Goal: Information Seeking & Learning: Learn about a topic

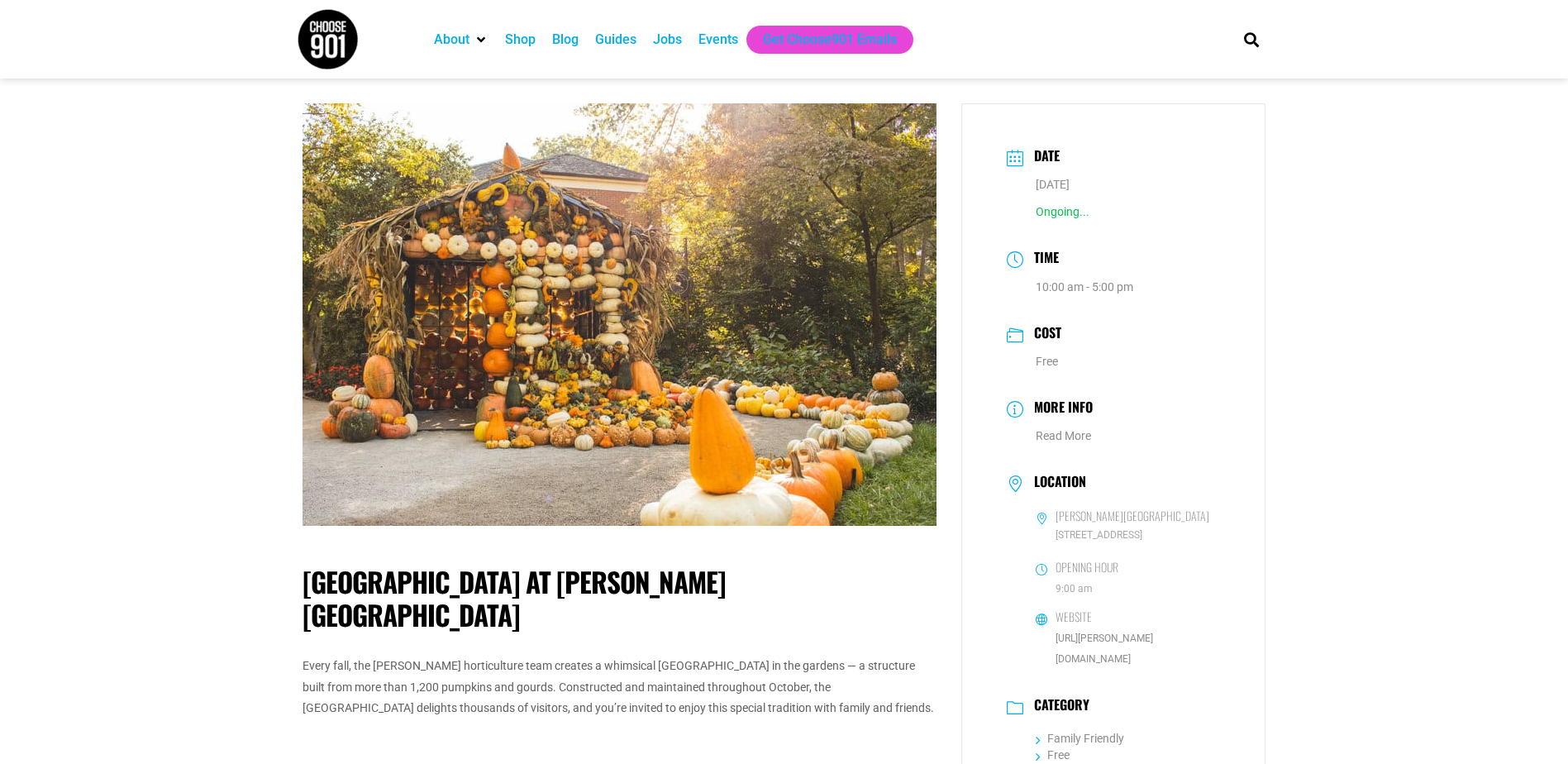
click at [626, 364] on img at bounding box center [620, 314] width 634 height 423
click at [715, 43] on div "Events" at bounding box center [718, 39] width 40 height 20
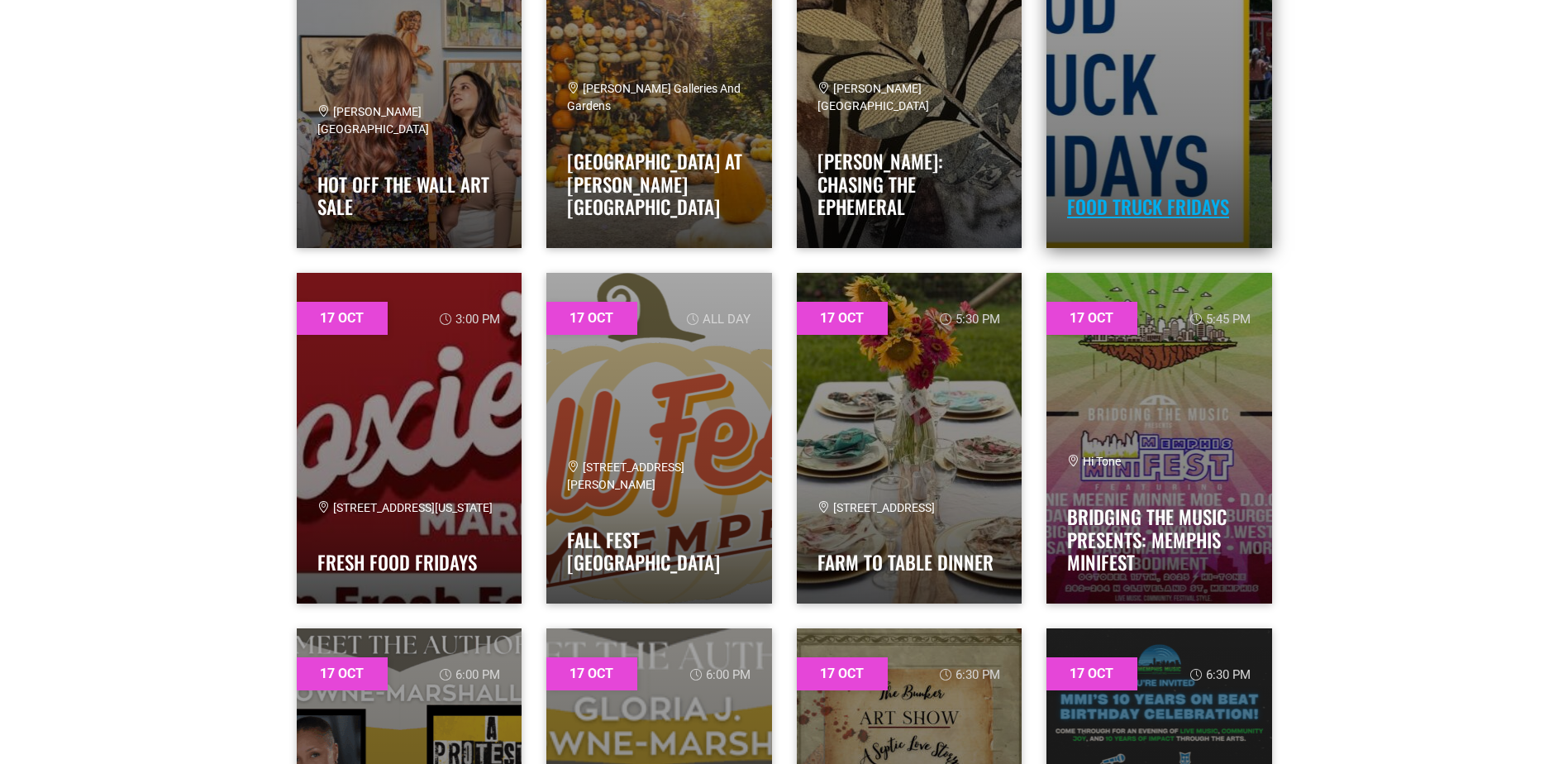
scroll to position [9678, 0]
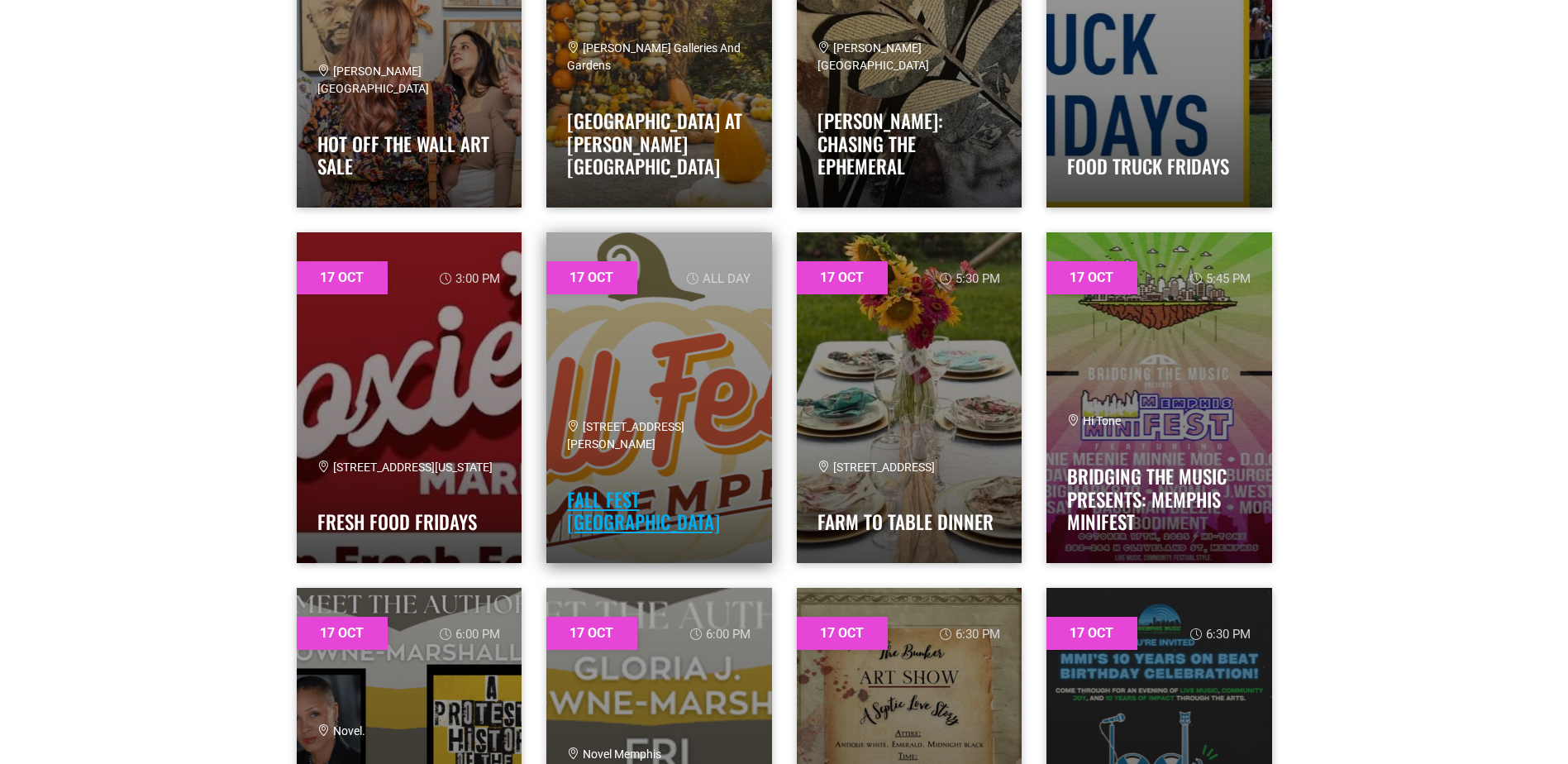
click at [633, 524] on link "Fall Fest Memphis" at bounding box center [644, 510] width 153 height 51
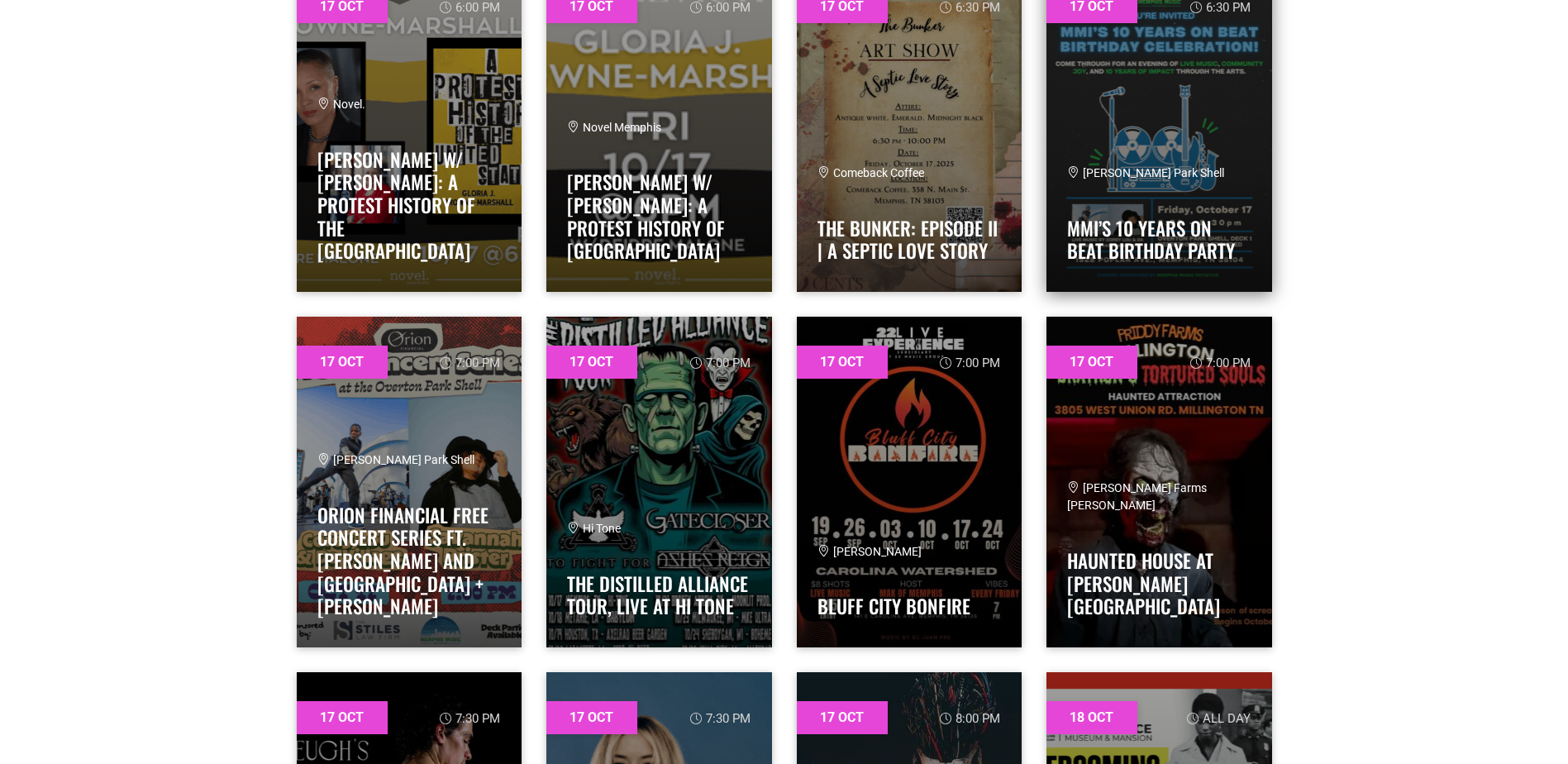
scroll to position [10423, 0]
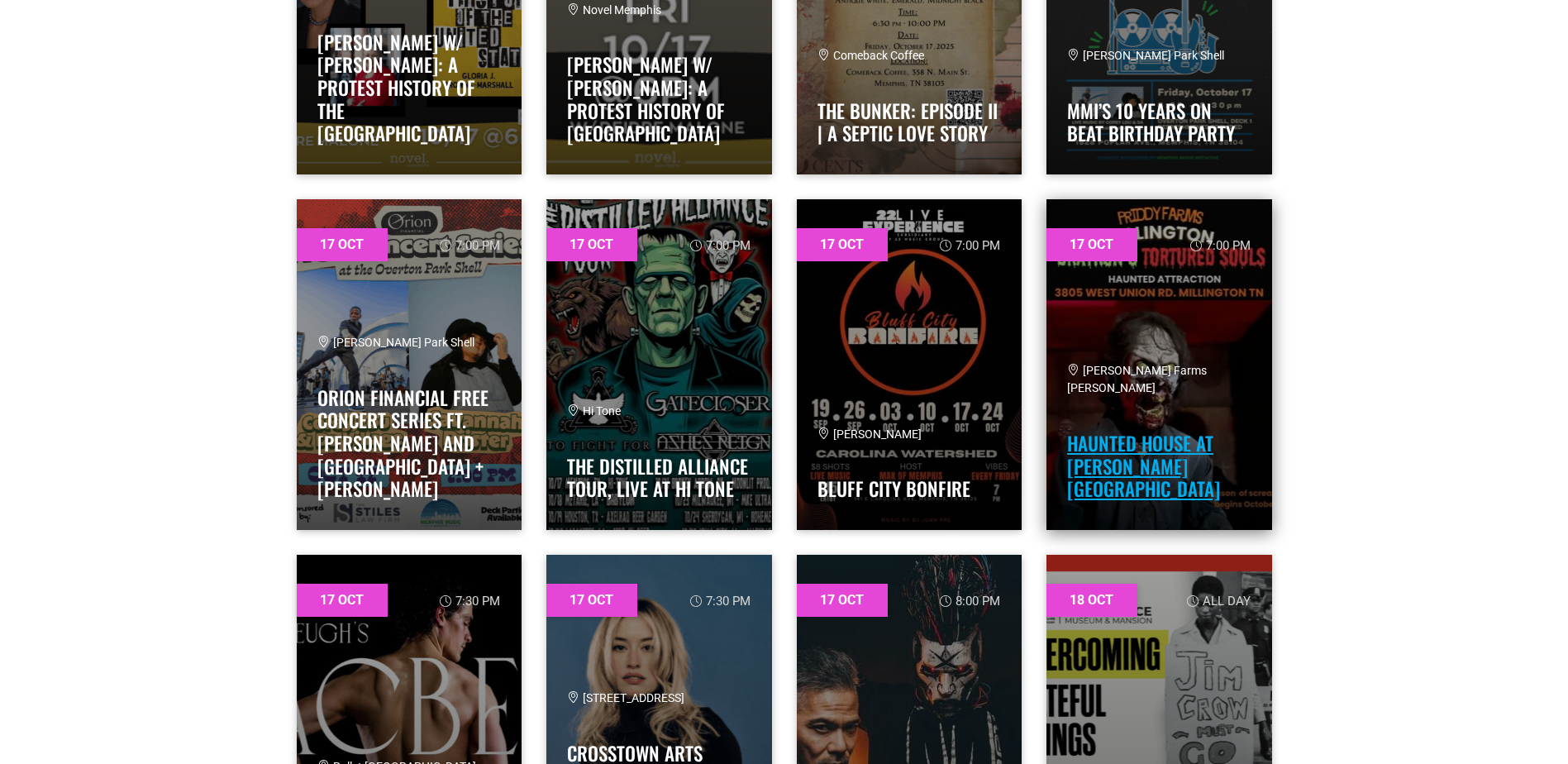
click at [1136, 484] on link "Haunted House at Priddy Farms" at bounding box center [1144, 465] width 153 height 74
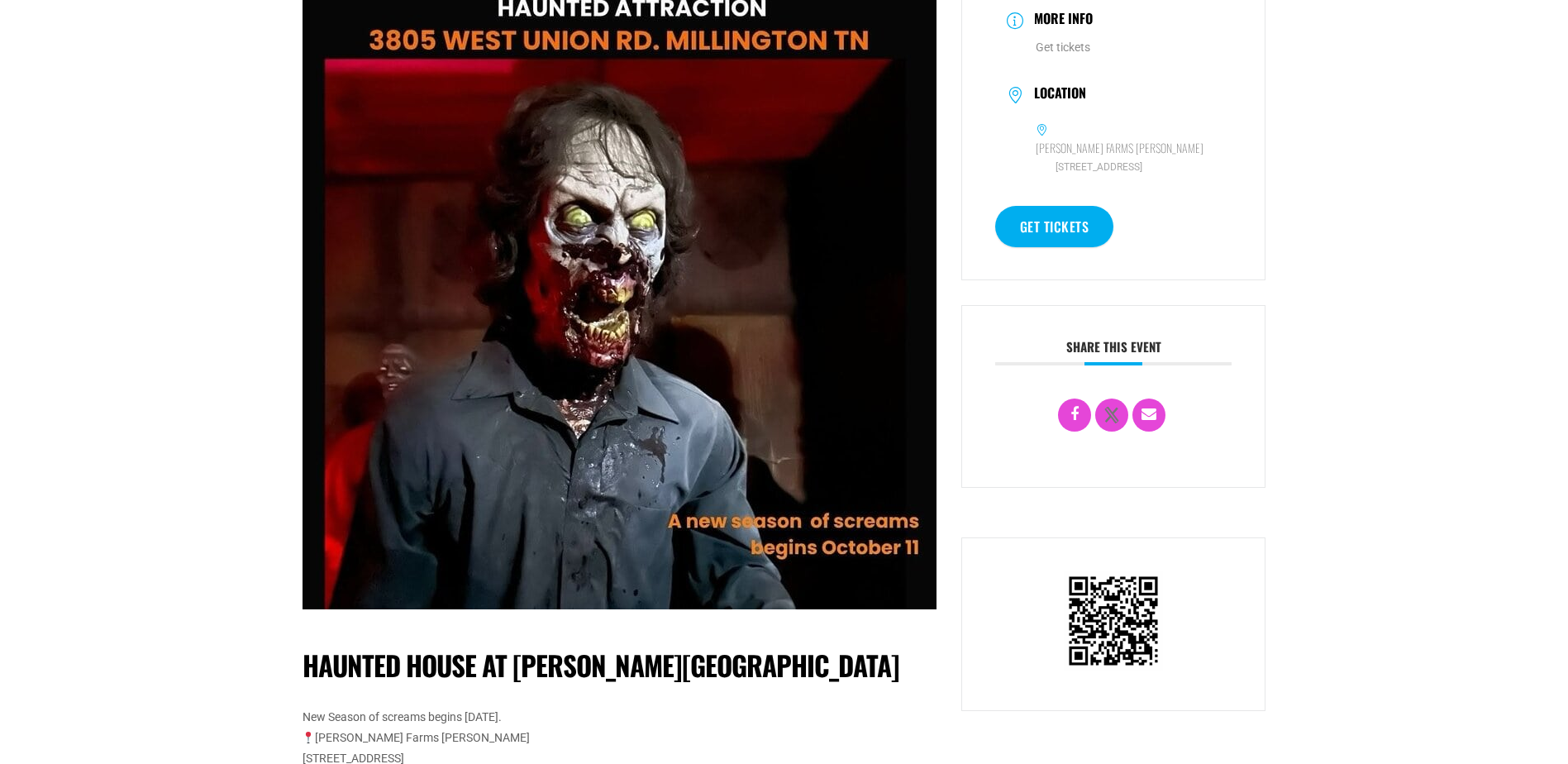
scroll to position [82, 0]
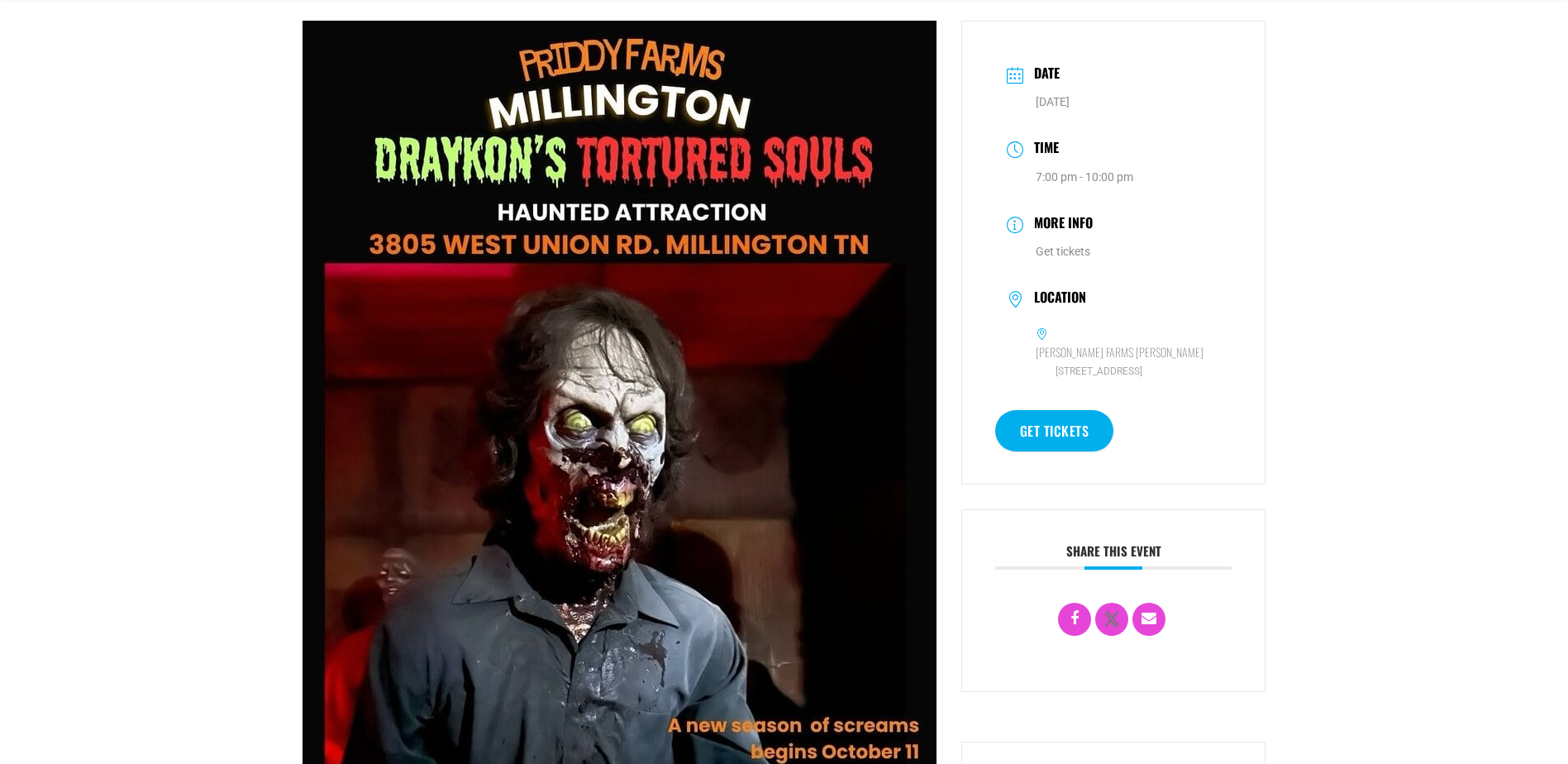
click at [1060, 428] on link "Get tickets" at bounding box center [1054, 431] width 119 height 42
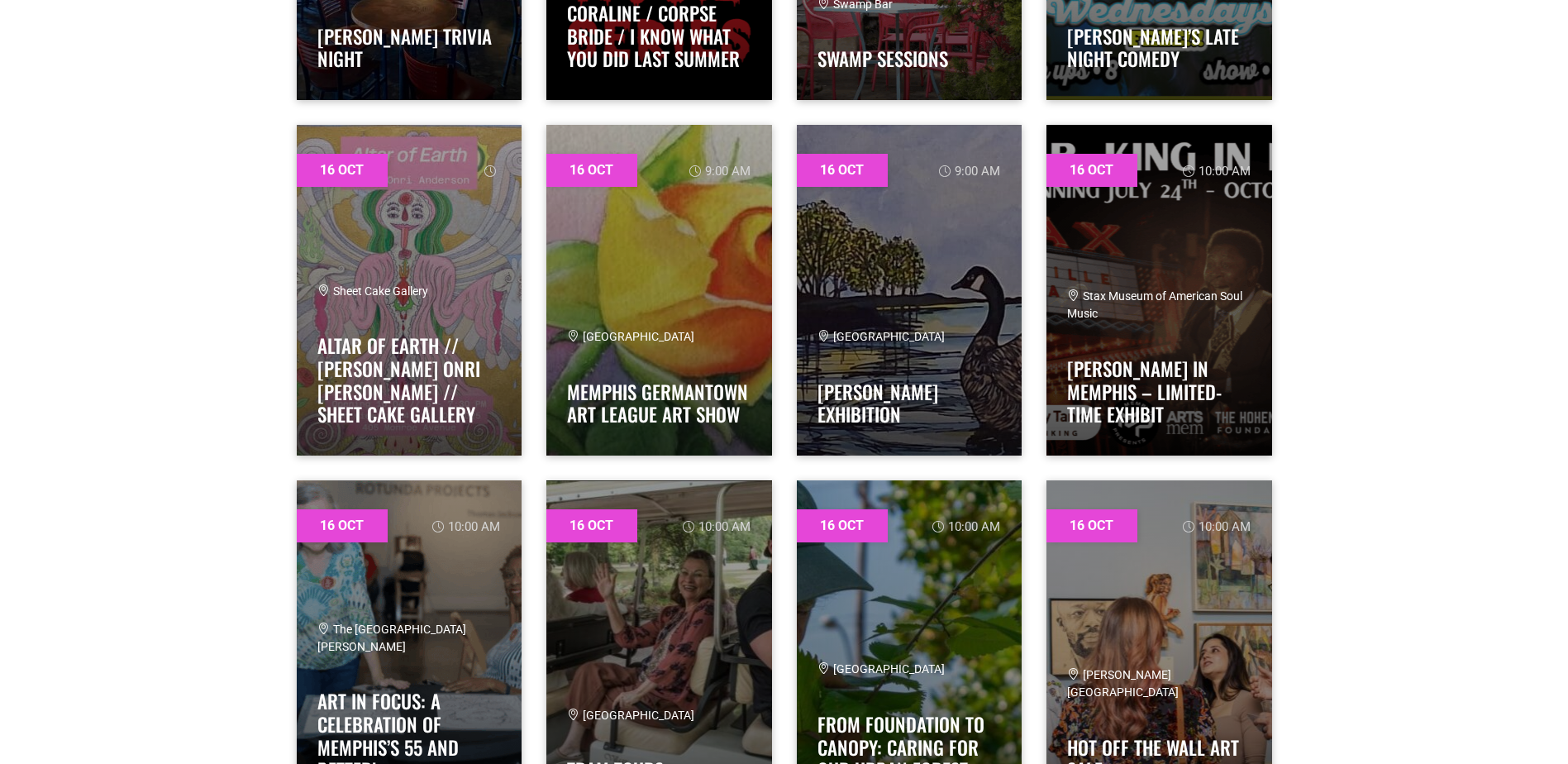
drag, startPoint x: 1516, startPoint y: 430, endPoint x: 1513, endPoint y: 438, distance: 8.5
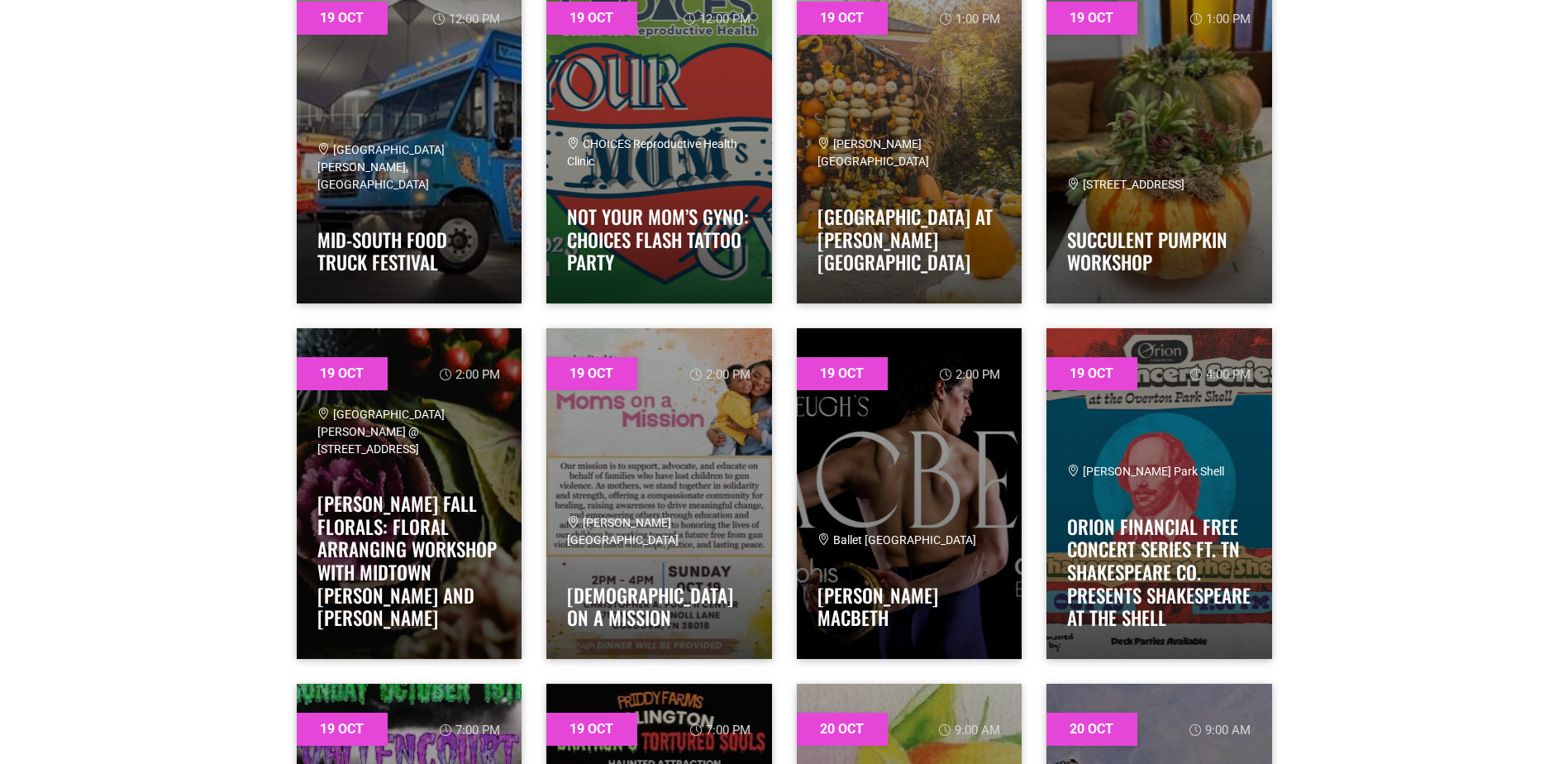
scroll to position [15981, 0]
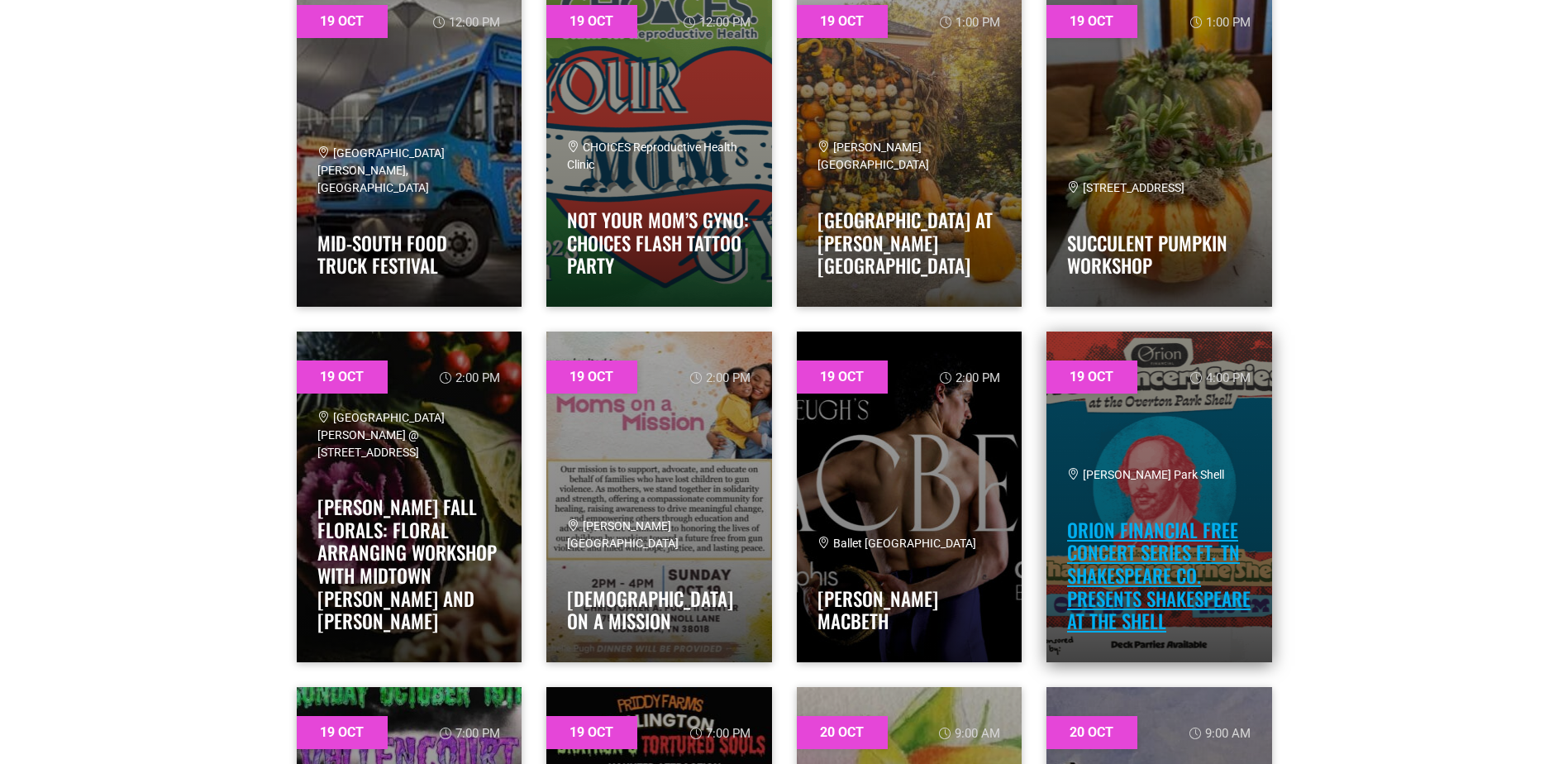
click at [1164, 558] on link "Orion Financial Free Concert Series ft. TN Shakespeare CO. Presents Shakespeare…" at bounding box center [1159, 576] width 184 height 119
